Goal: Information Seeking & Learning: Learn about a topic

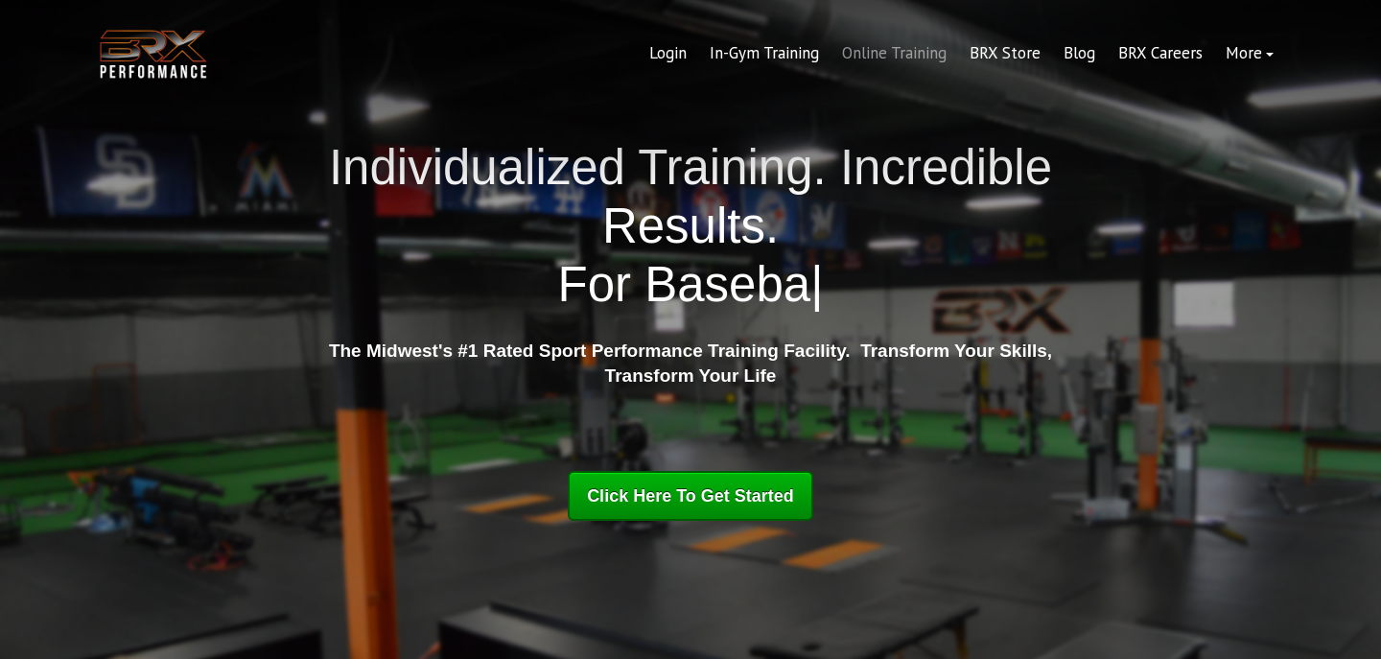
click at [884, 49] on link "Online Training" at bounding box center [895, 54] width 128 height 46
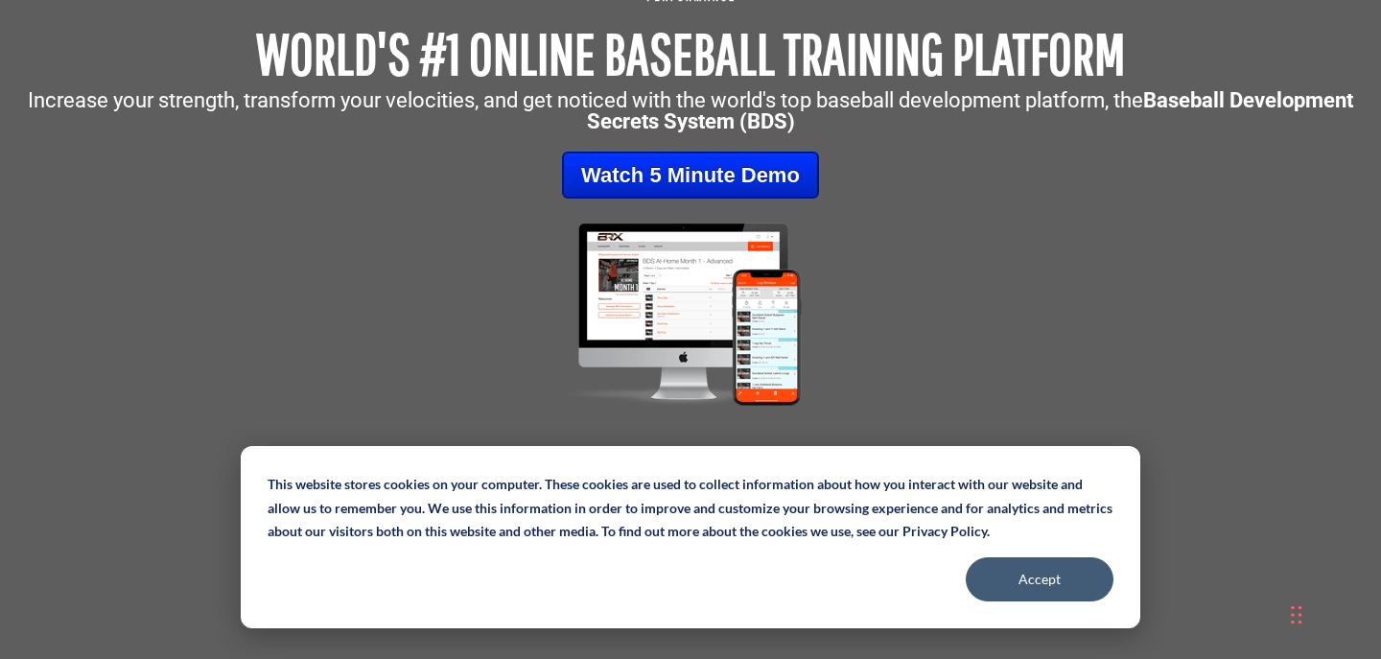
scroll to position [245, 0]
click at [956, 378] on link at bounding box center [691, 313] width 1362 height 193
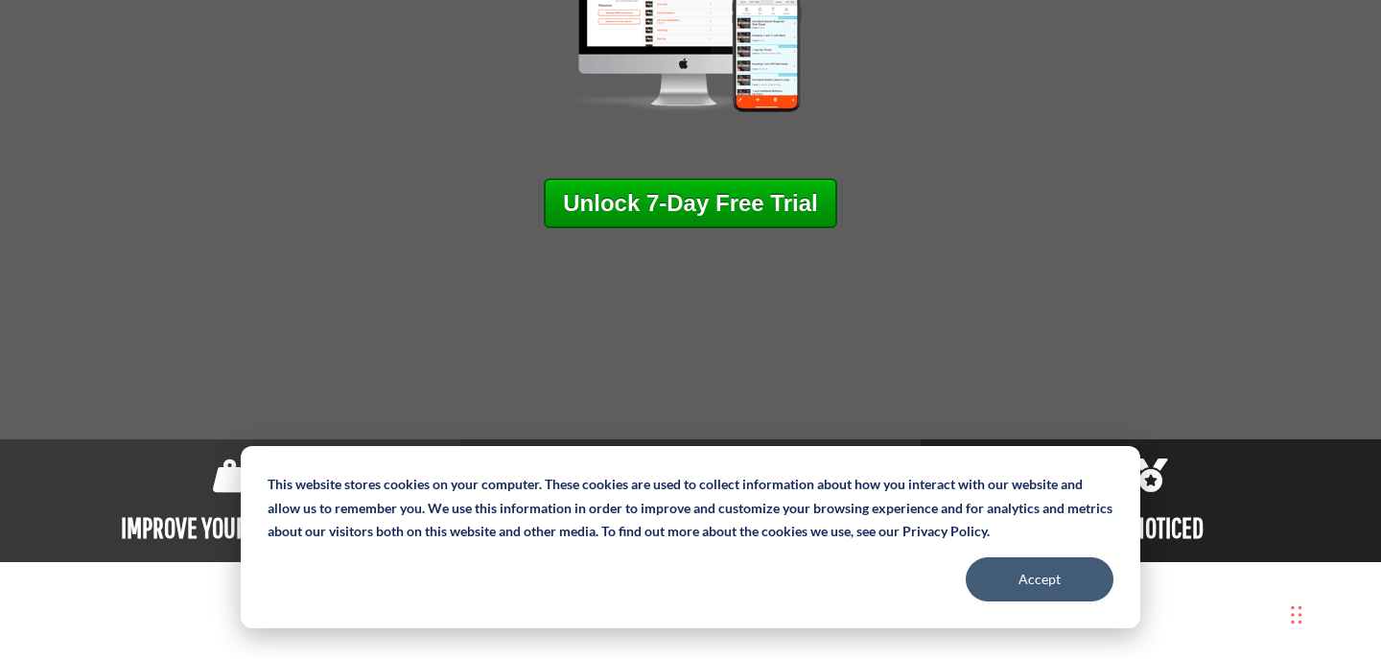
scroll to position [0, 0]
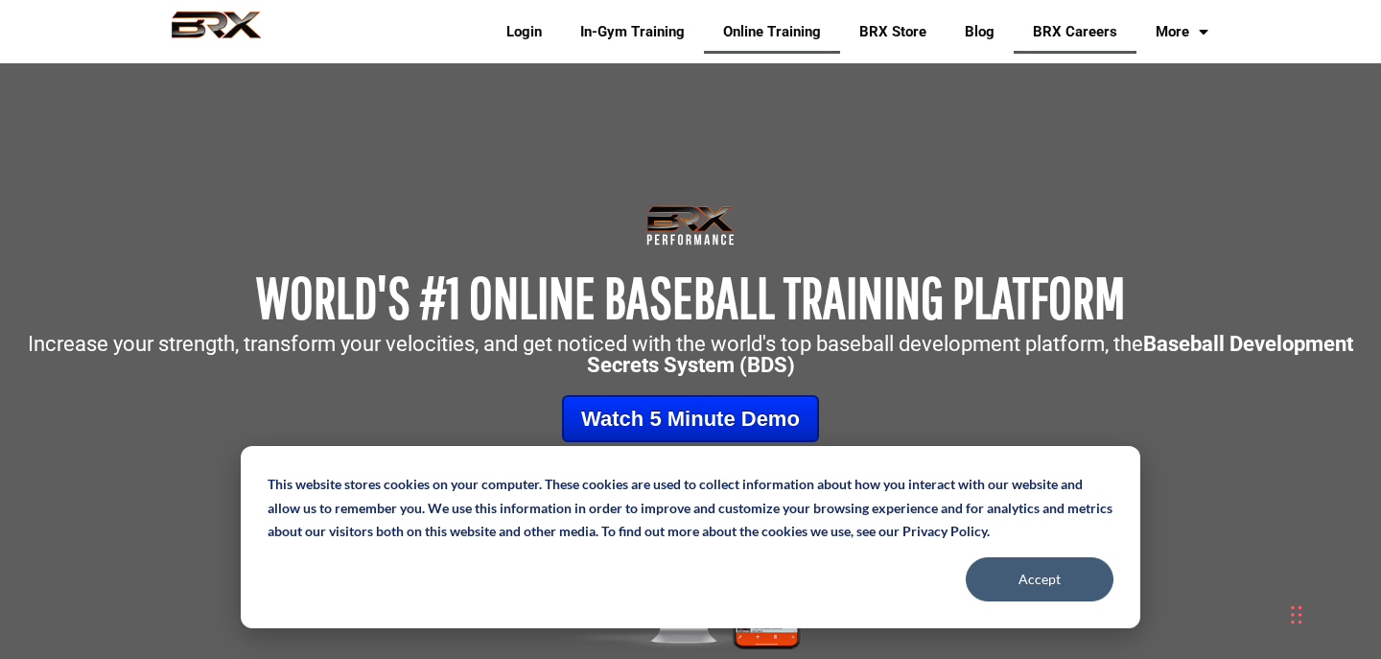
click at [1060, 24] on link "BRX Careers" at bounding box center [1075, 32] width 123 height 44
